Goal: Task Accomplishment & Management: Manage account settings

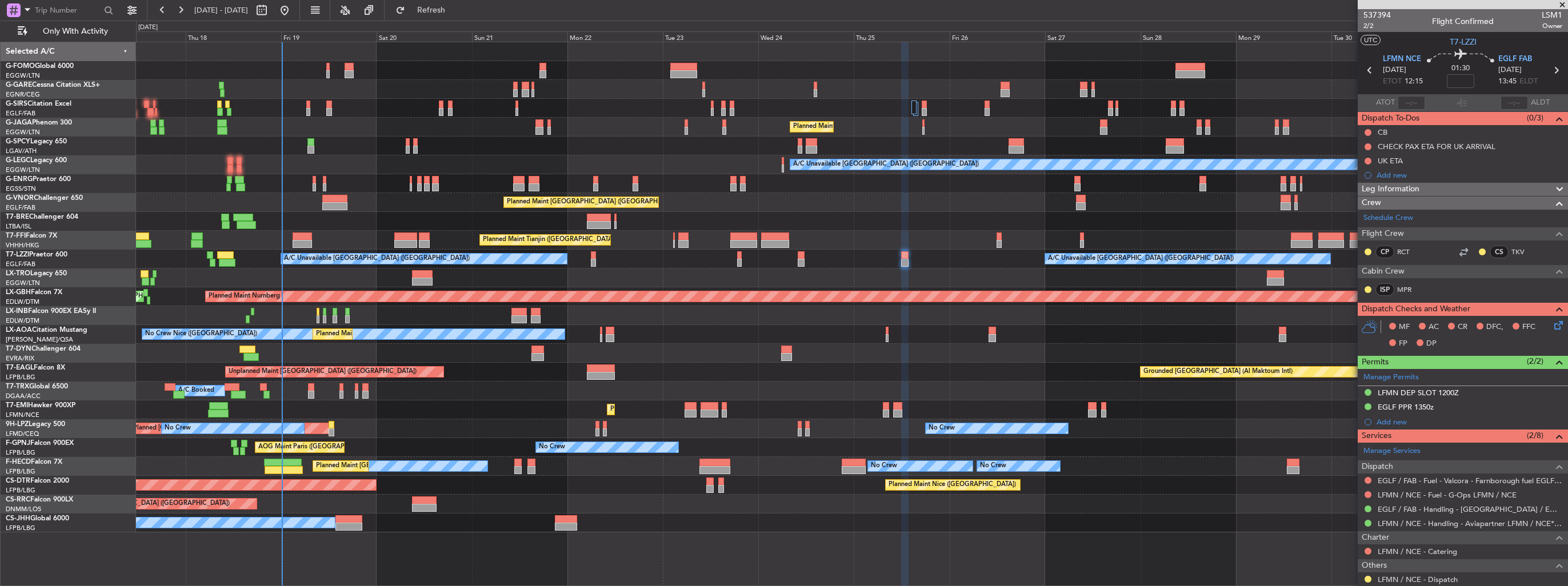
scroll to position [110, 0]
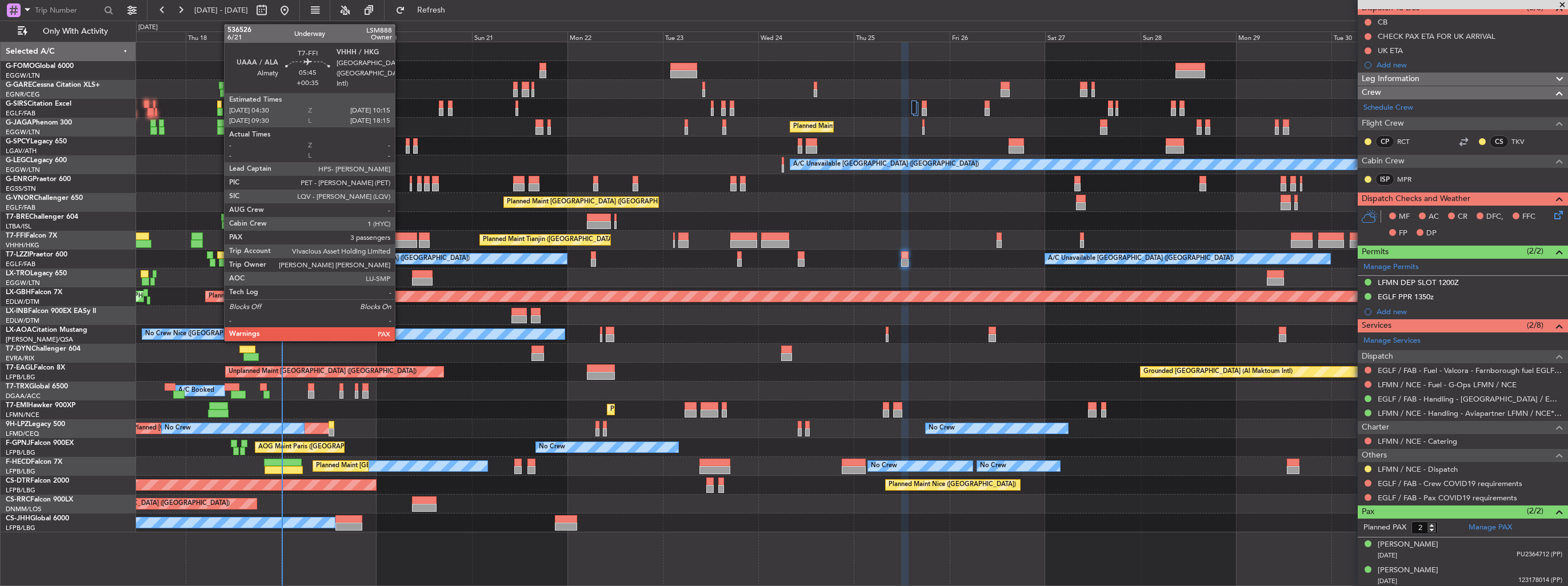
click at [400, 244] on div at bounding box center [406, 243] width 23 height 8
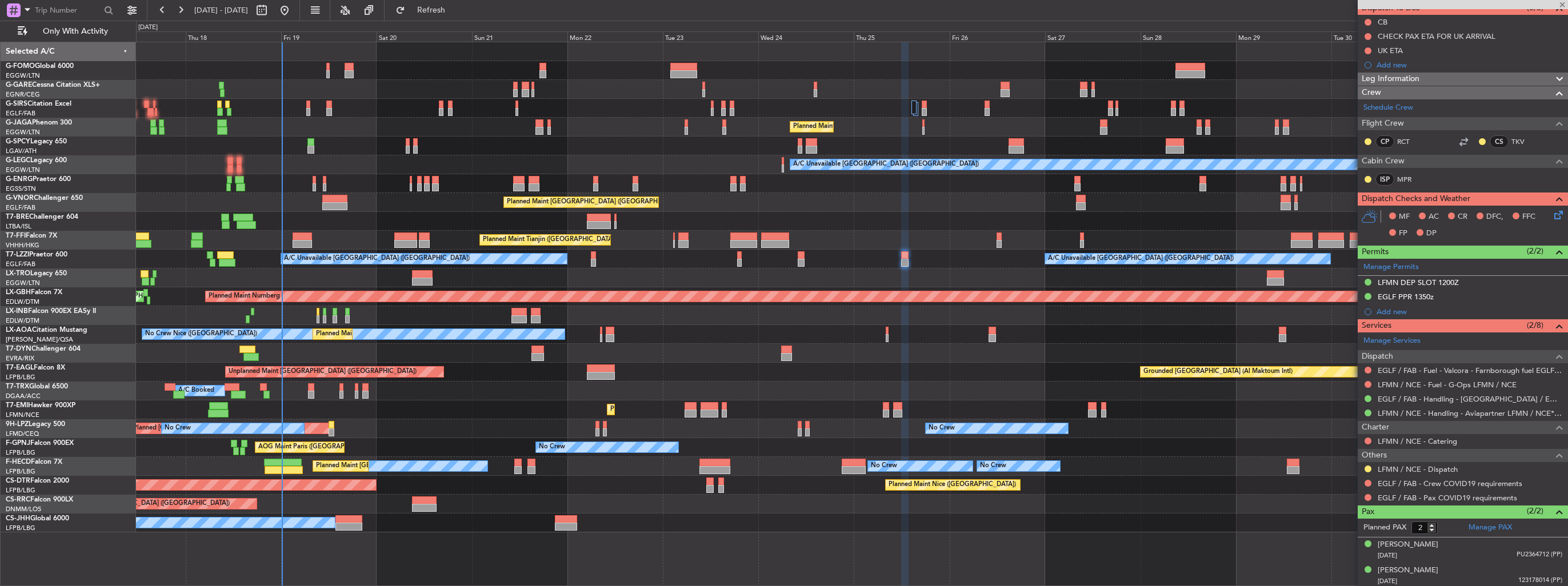
type input "+00:35"
type input "3"
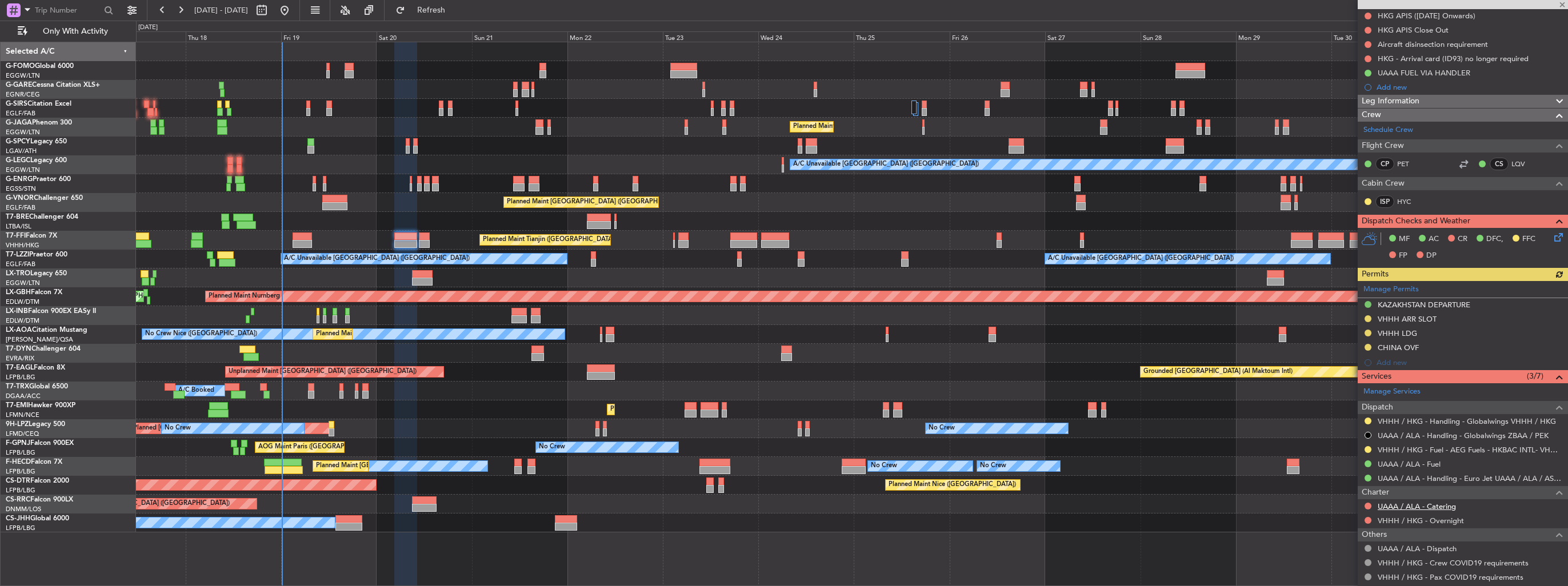
scroll to position [172, 0]
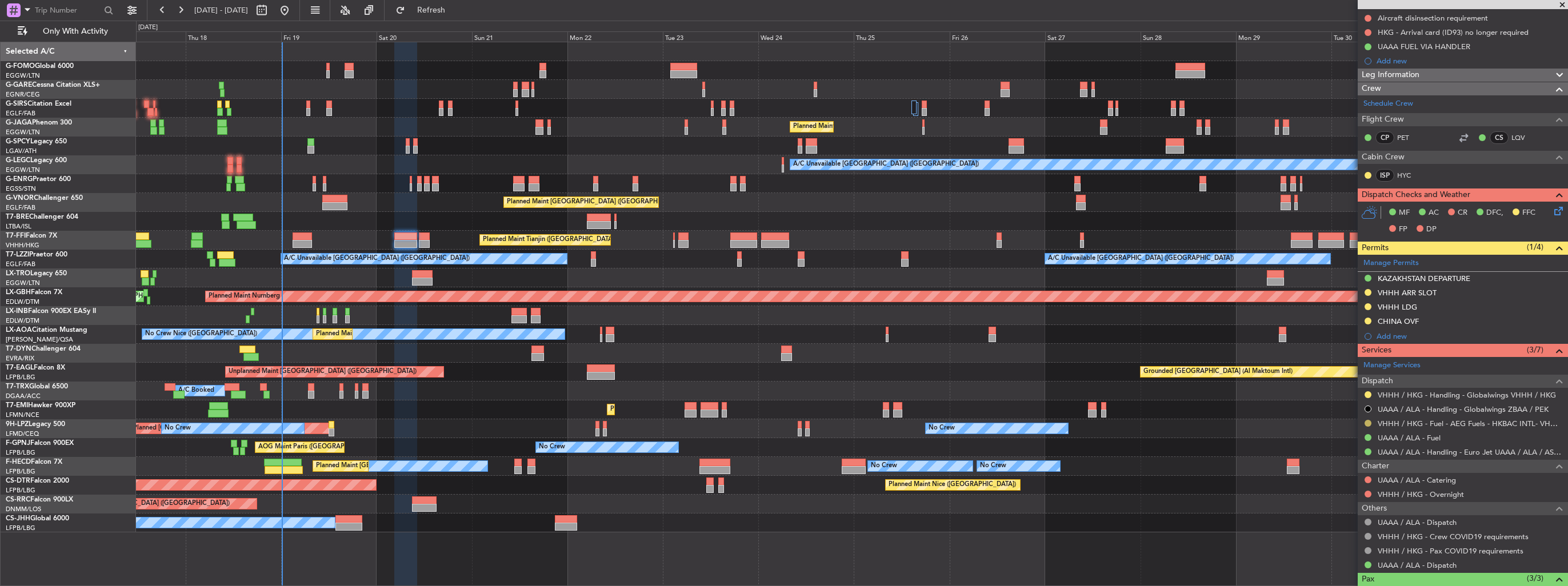
click at [1365, 422] on button at bounding box center [1368, 423] width 7 height 7
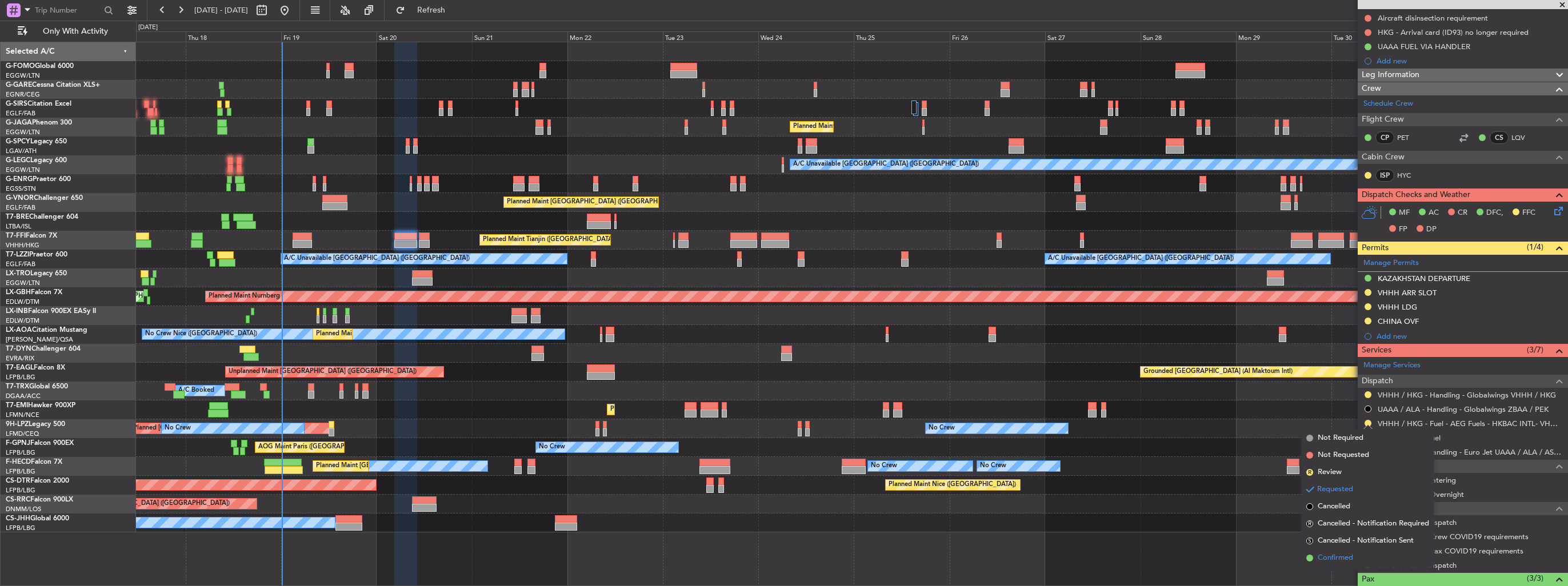
click at [1340, 553] on span "Confirmed" at bounding box center [1335, 558] width 35 height 12
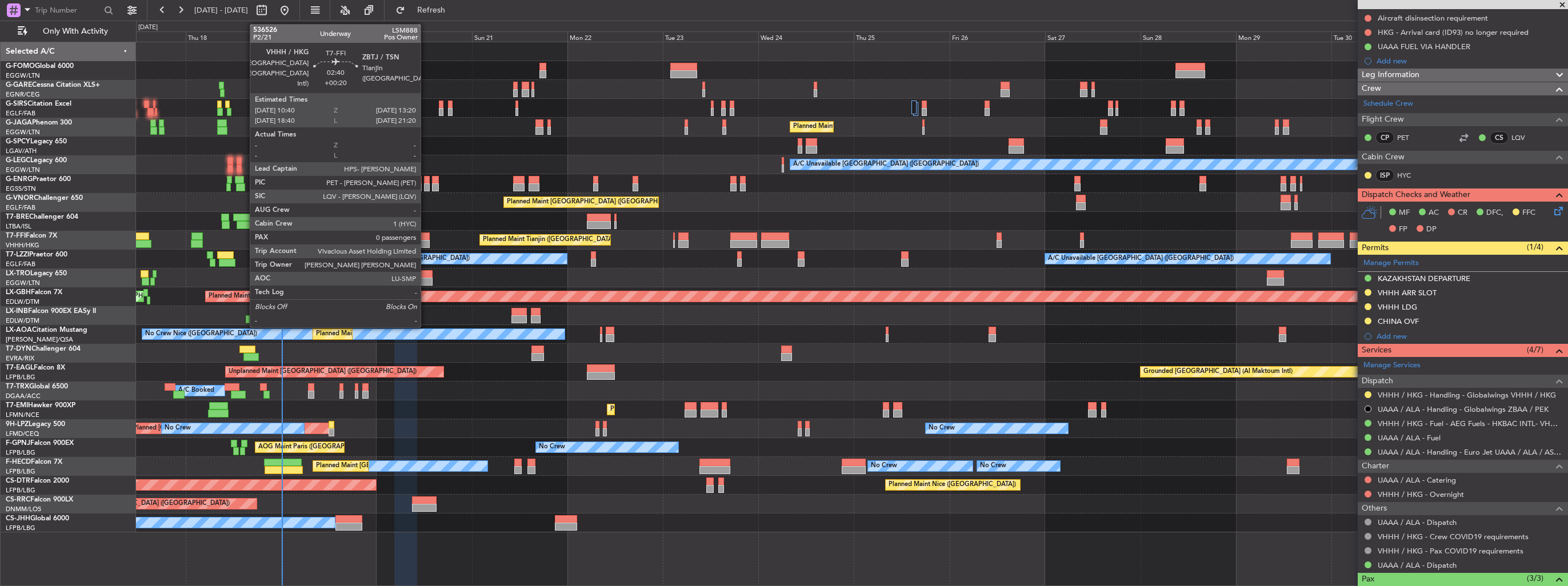
click at [425, 238] on div at bounding box center [424, 236] width 11 height 8
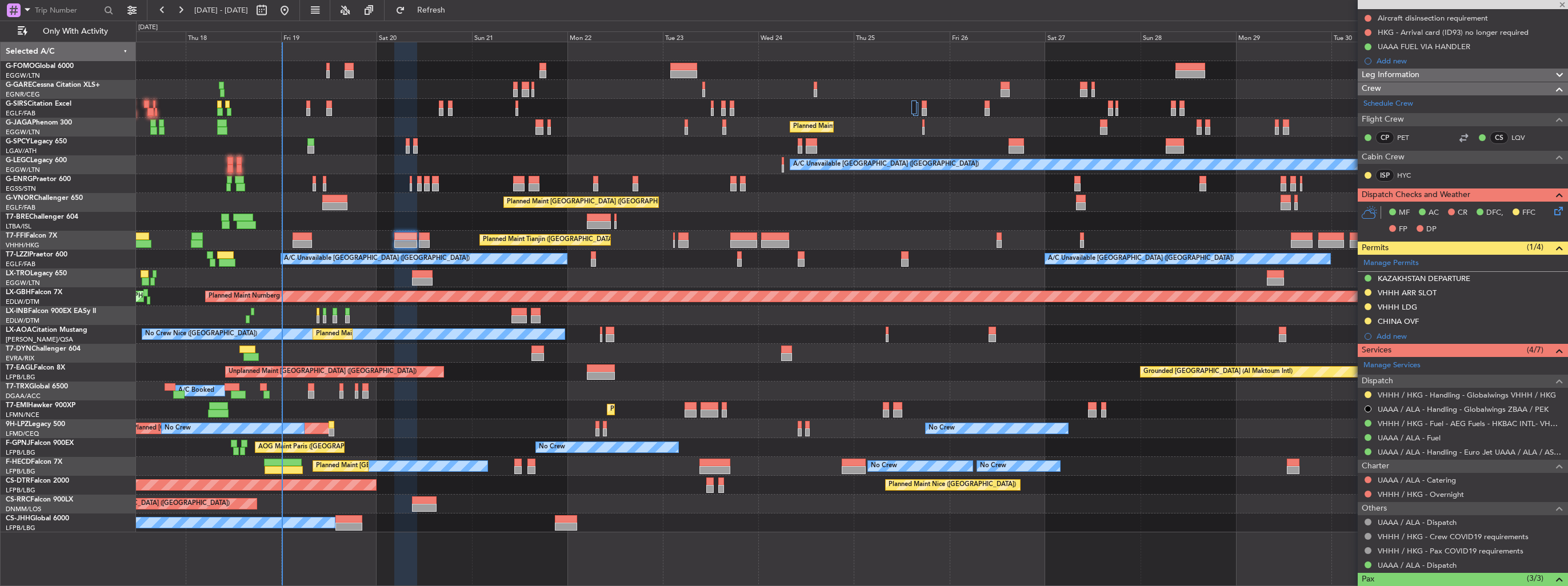
type input "+00:20"
type input "0"
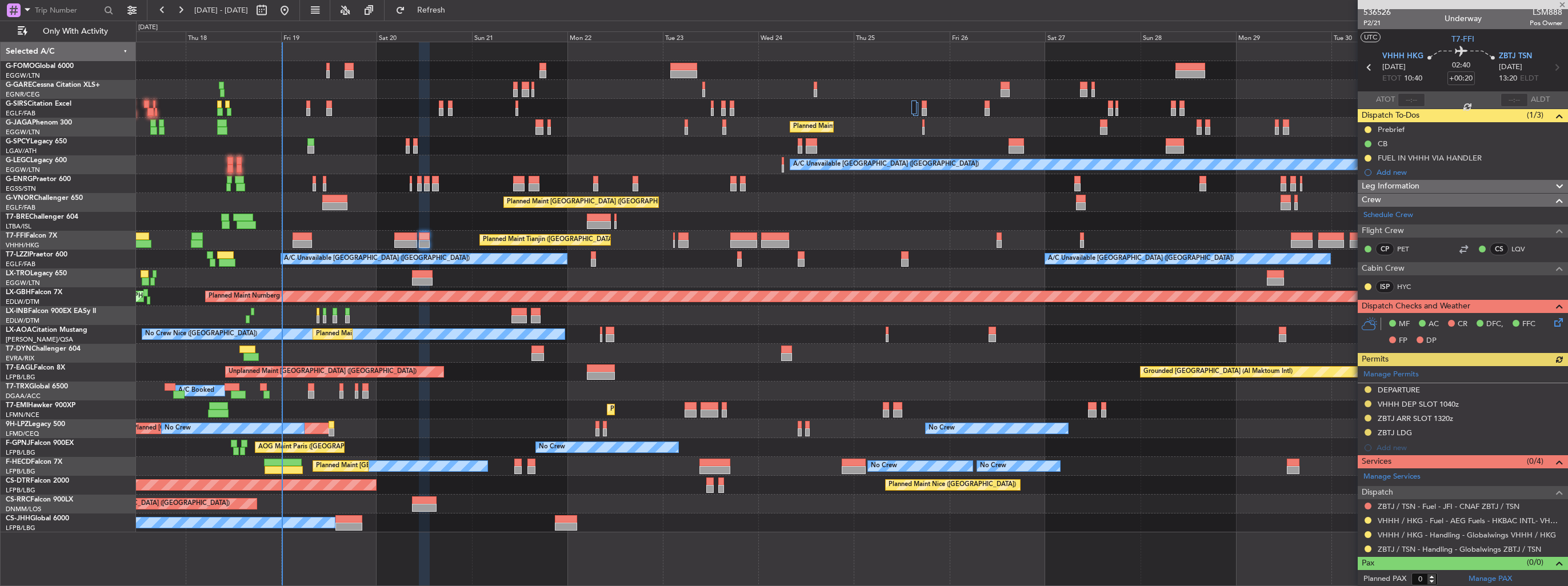
scroll to position [4, 0]
click at [1370, 520] on button at bounding box center [1368, 520] width 7 height 7
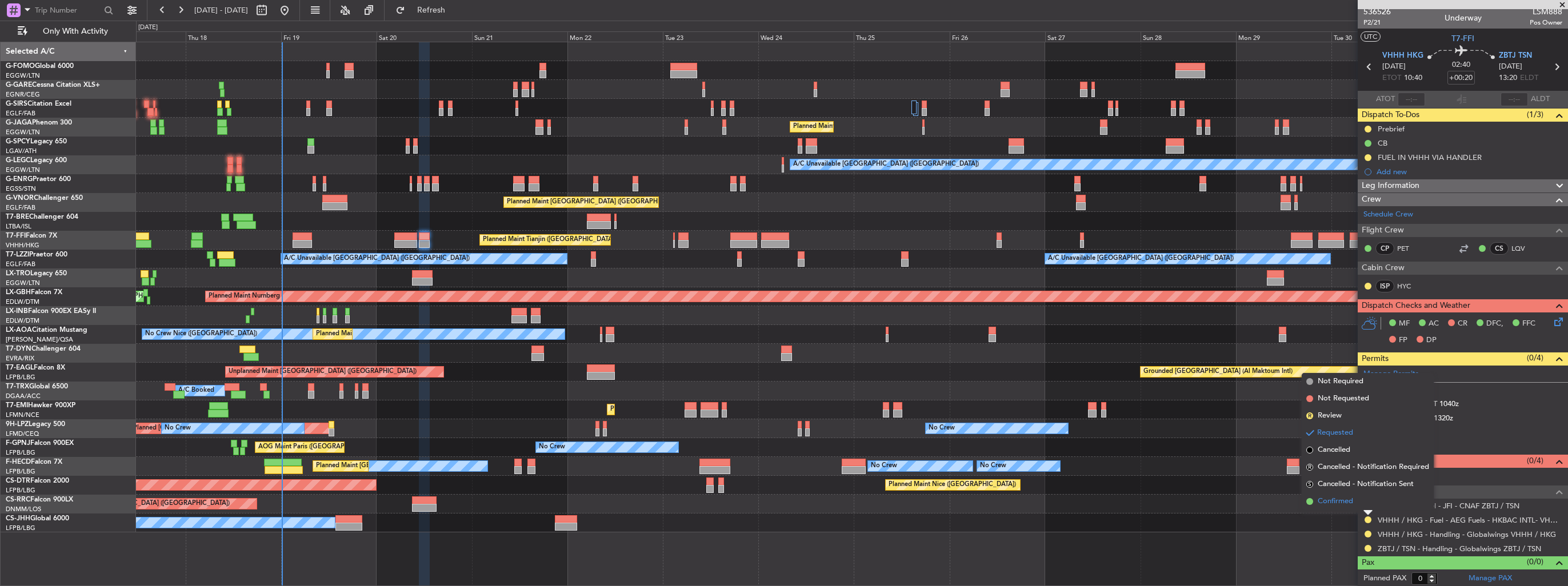
click at [1351, 501] on span "Confirmed" at bounding box center [1335, 501] width 35 height 12
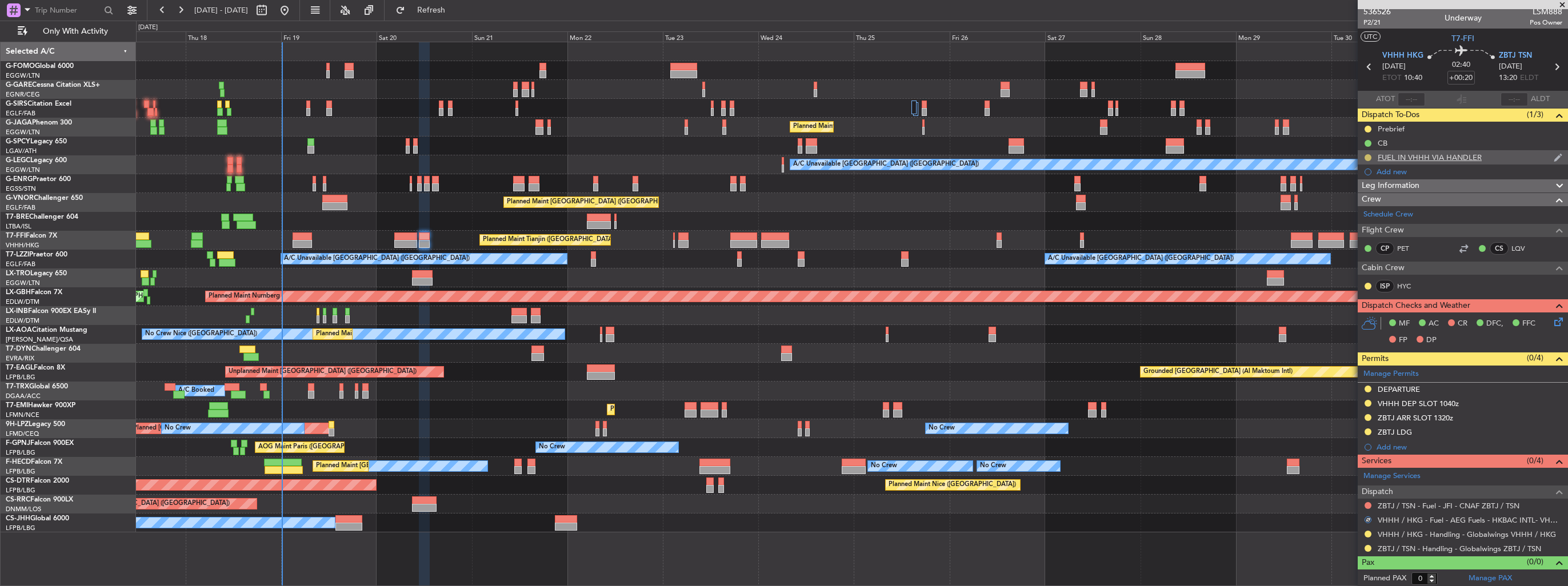
click at [1367, 158] on button at bounding box center [1368, 157] width 7 height 7
click at [1357, 202] on span "Completed" at bounding box center [1373, 207] width 38 height 12
click at [1085, 486] on div "Planned Maint Nice ([GEOGRAPHIC_DATA]) AOG Maint Sofia Planned Maint Sofia" at bounding box center [852, 485] width 1432 height 19
